Goal: Find specific page/section: Find specific page/section

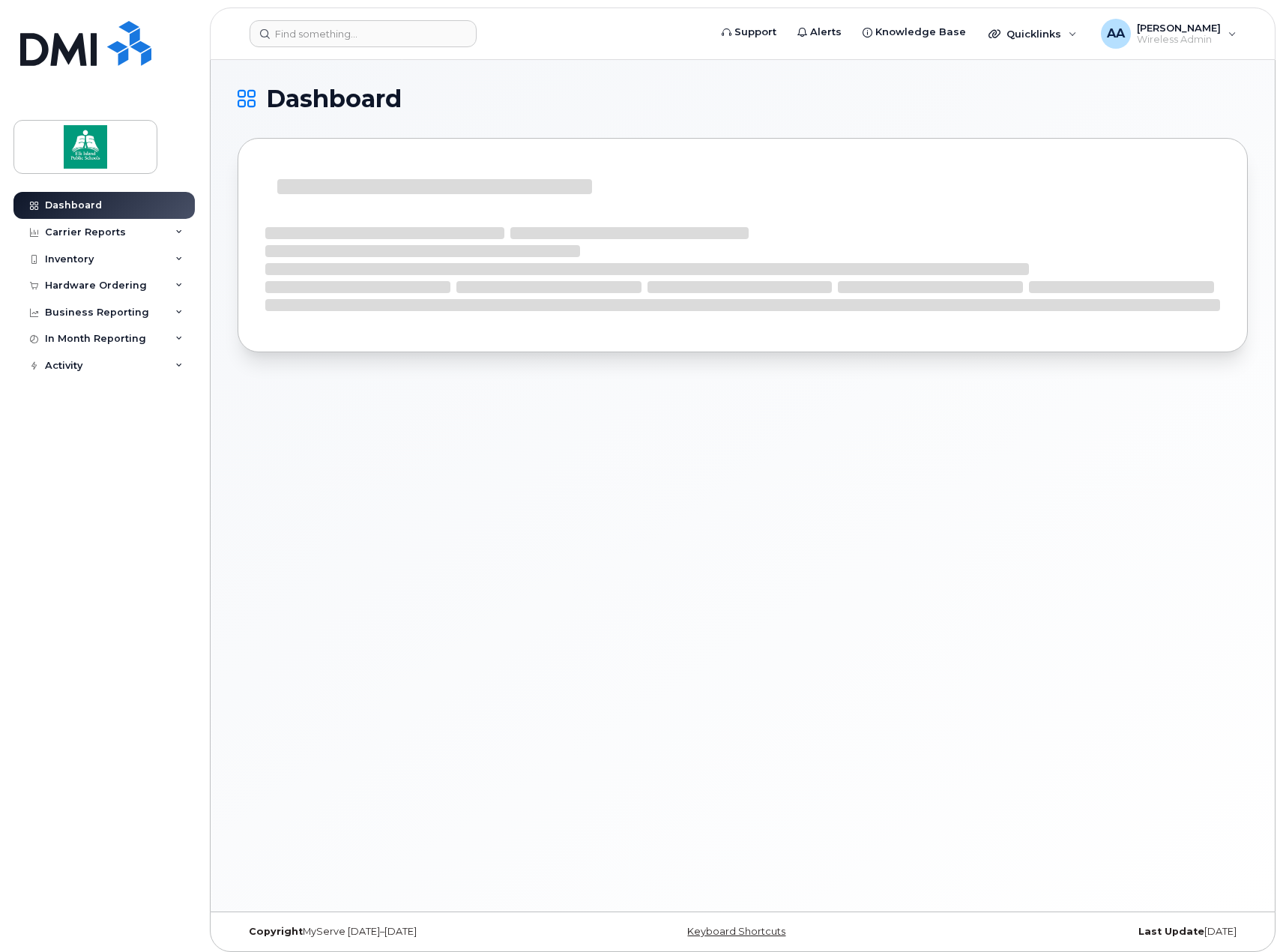
click at [157, 255] on div "Inventory" at bounding box center [104, 259] width 182 height 27
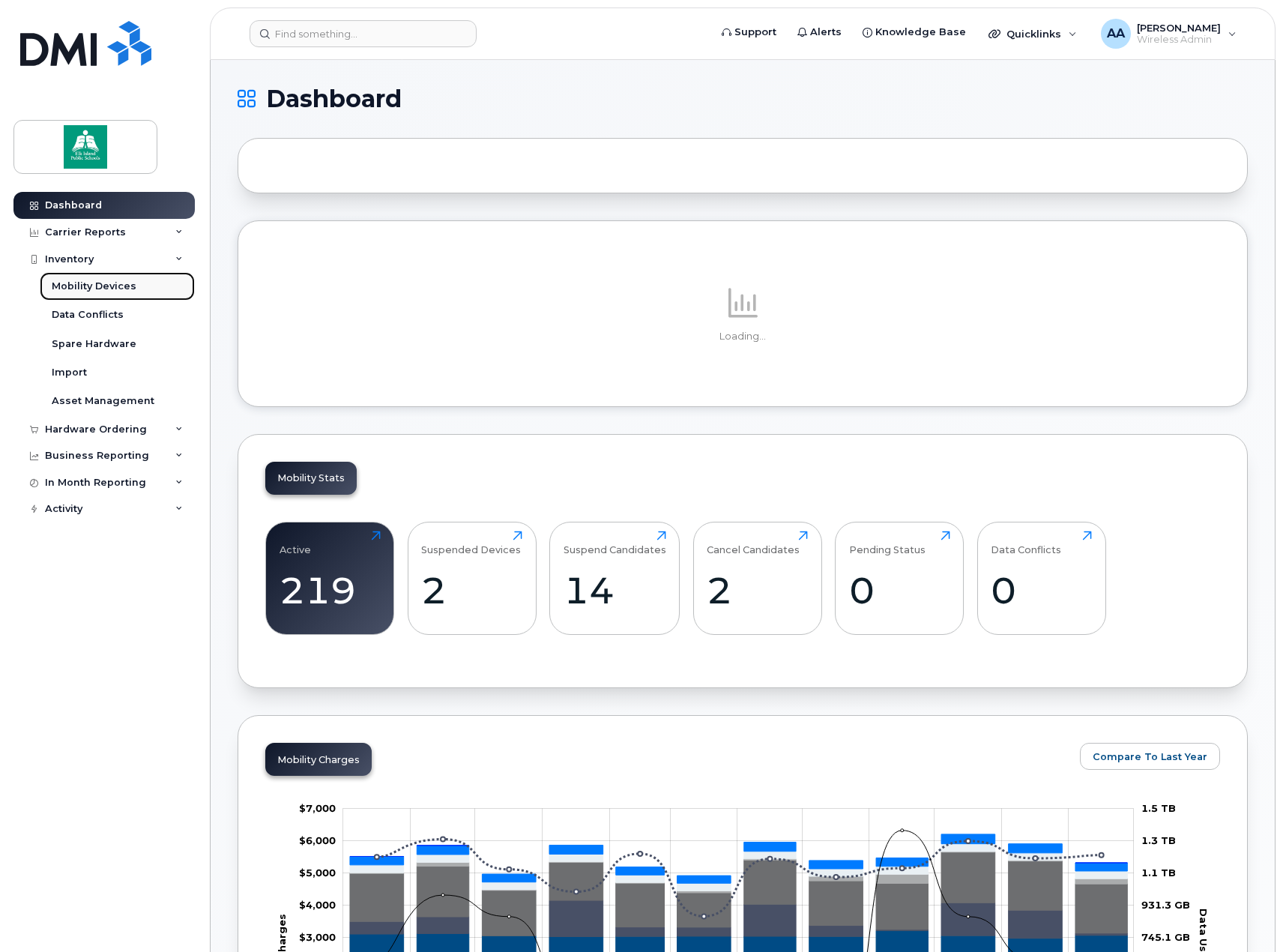
click at [96, 291] on div "Mobility Devices" at bounding box center [93, 285] width 85 height 13
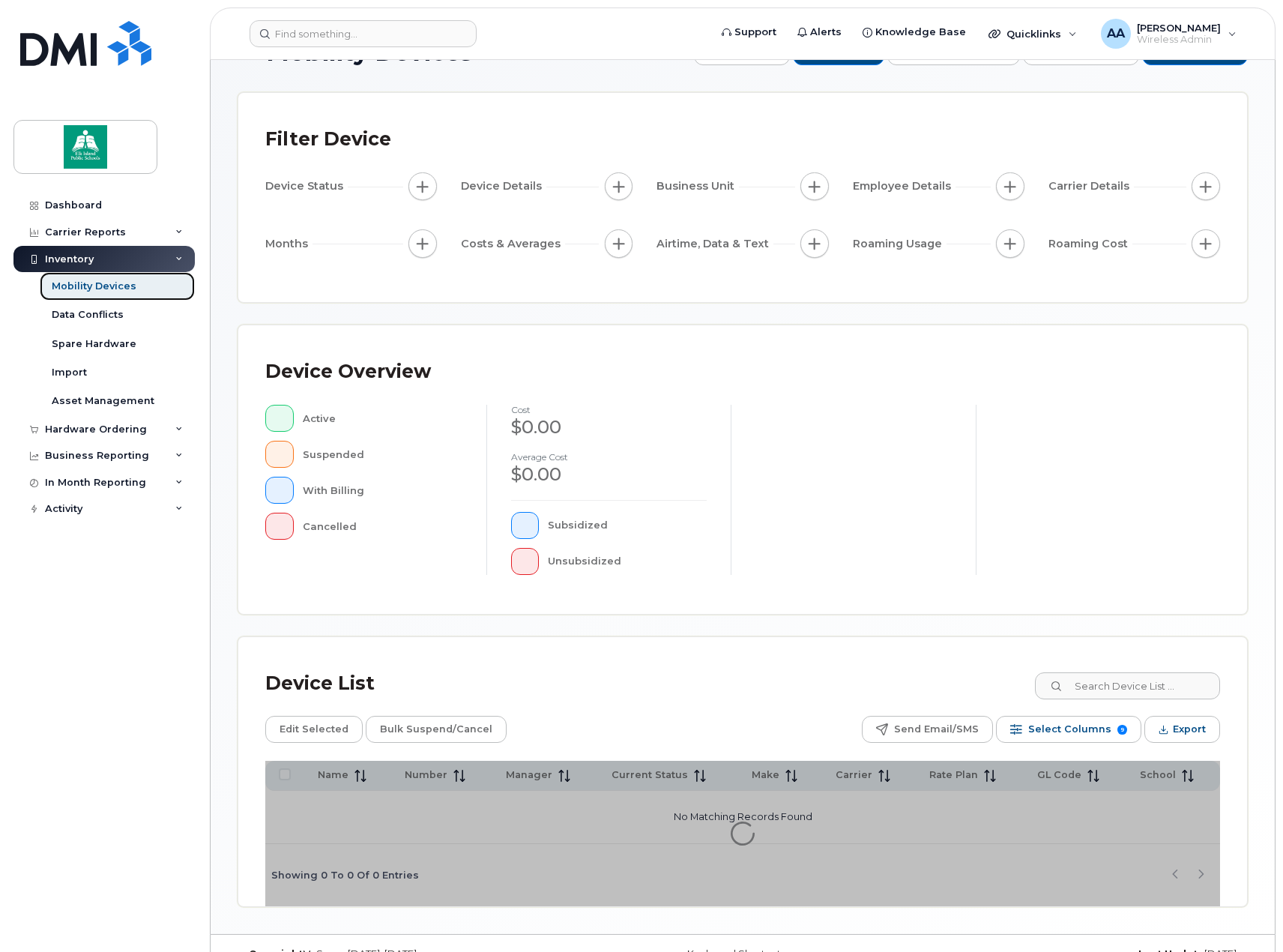
scroll to position [75, 0]
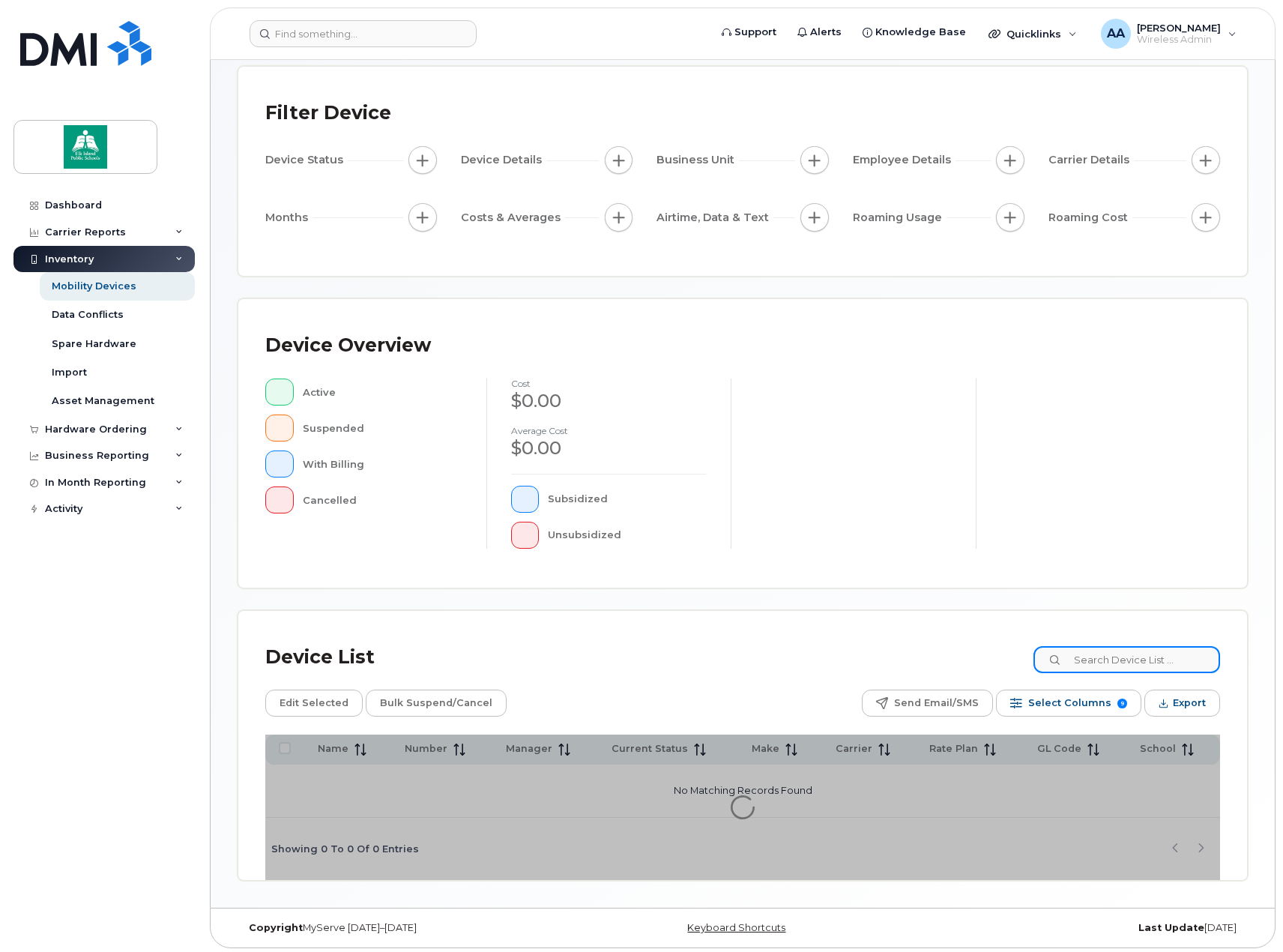
click at [1171, 658] on input at bounding box center [1127, 659] width 187 height 27
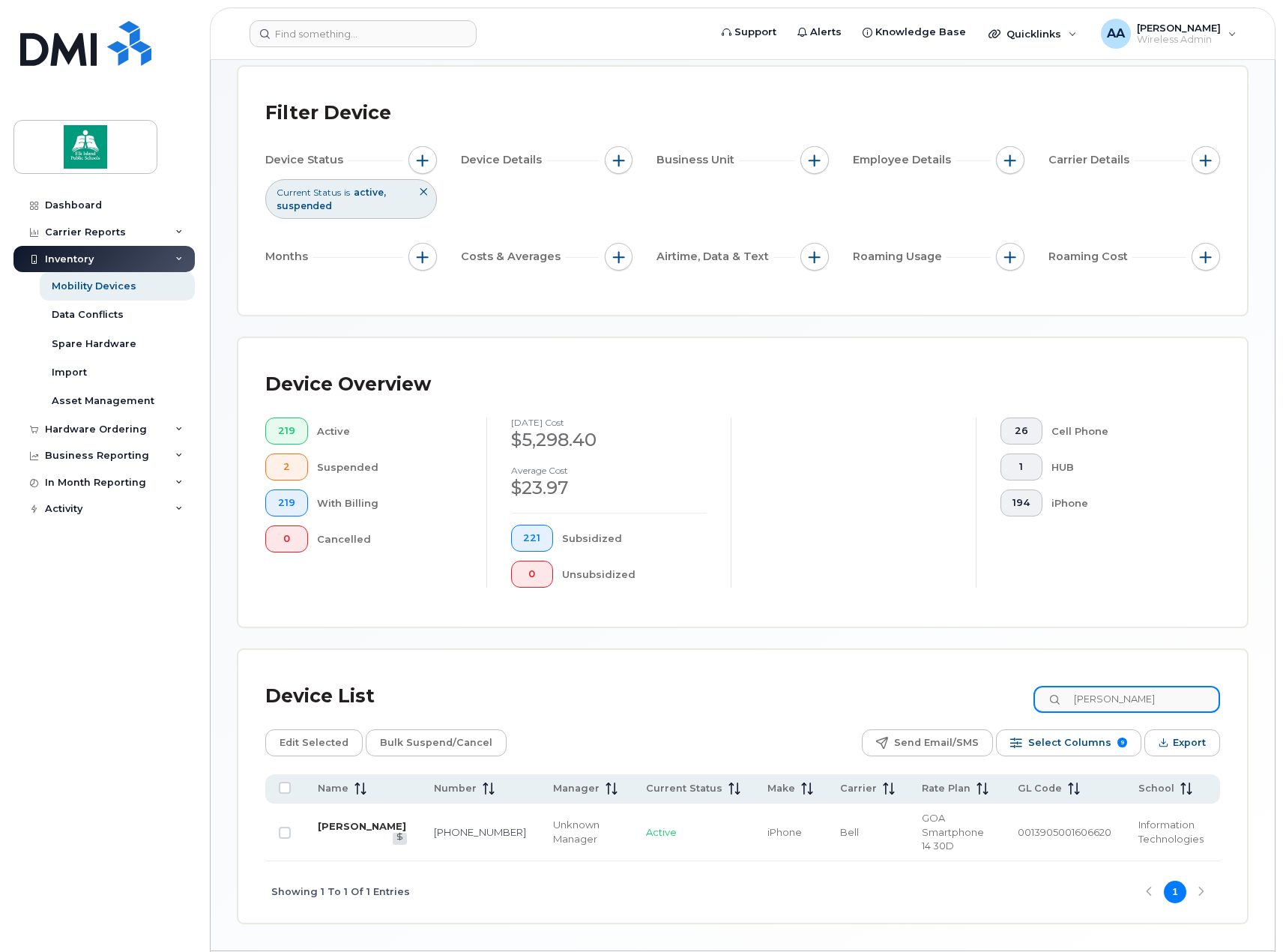
type input "[PERSON_NAME]"
click at [344, 819] on link "[PERSON_NAME]" at bounding box center [361, 825] width 88 height 12
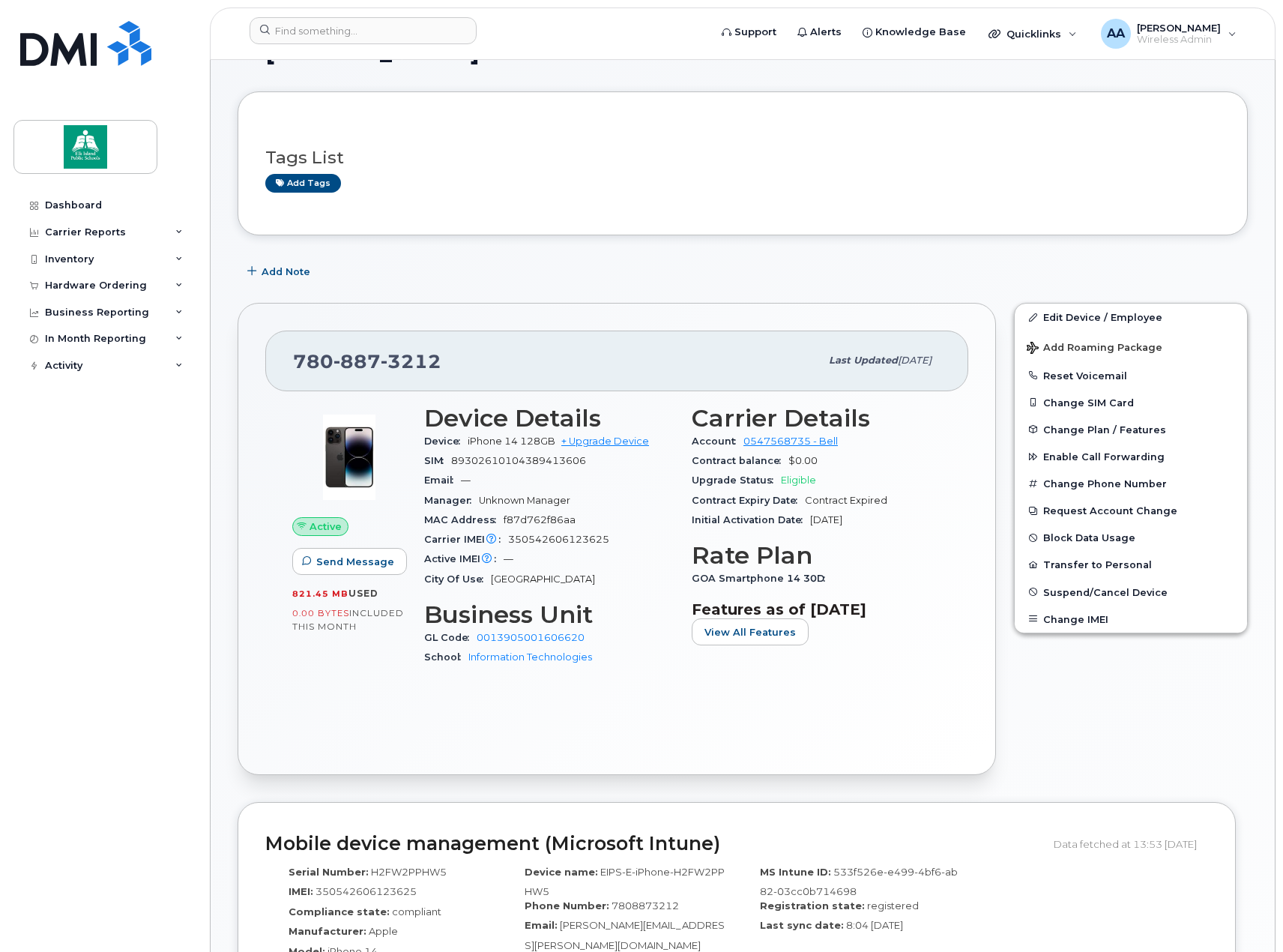
scroll to position [75, 0]
